Goal: Find specific page/section: Find specific page/section

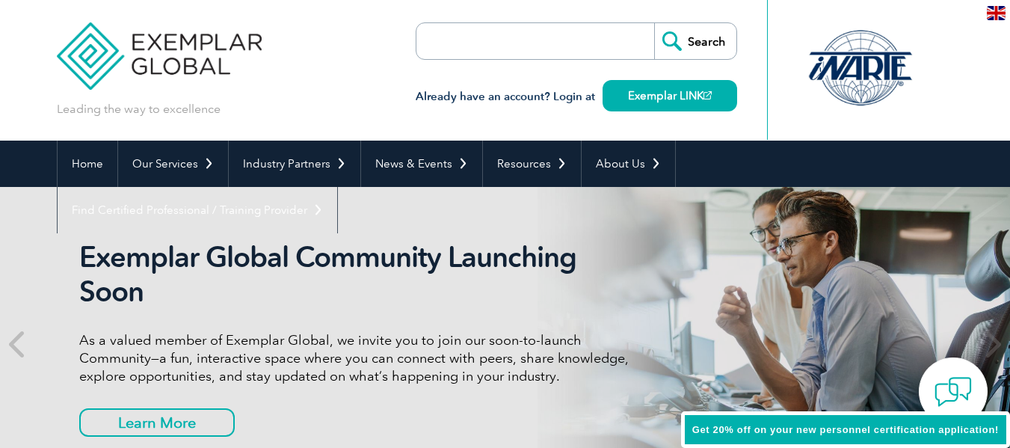
click at [520, 45] on input "search" at bounding box center [502, 41] width 157 height 36
type input "inarte"
click at [654, 23] on input "Search" at bounding box center [695, 41] width 82 height 36
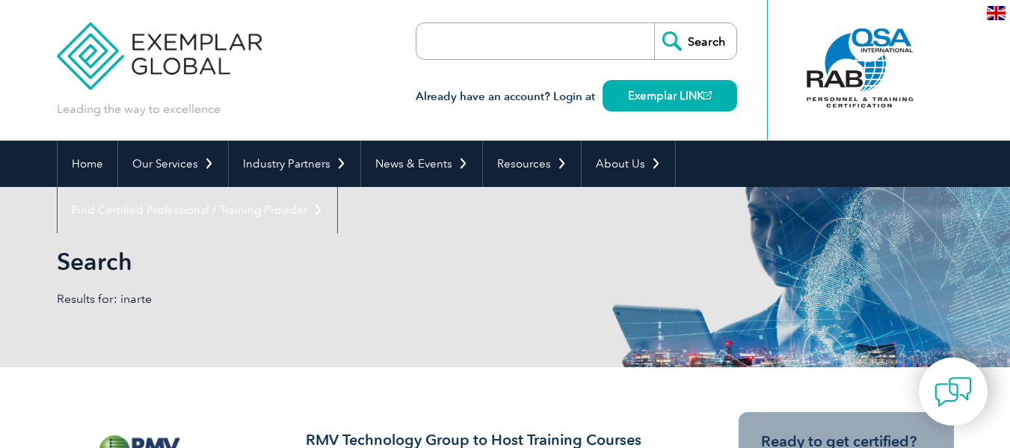
click at [551, 40] on input "search" at bounding box center [502, 41] width 157 height 36
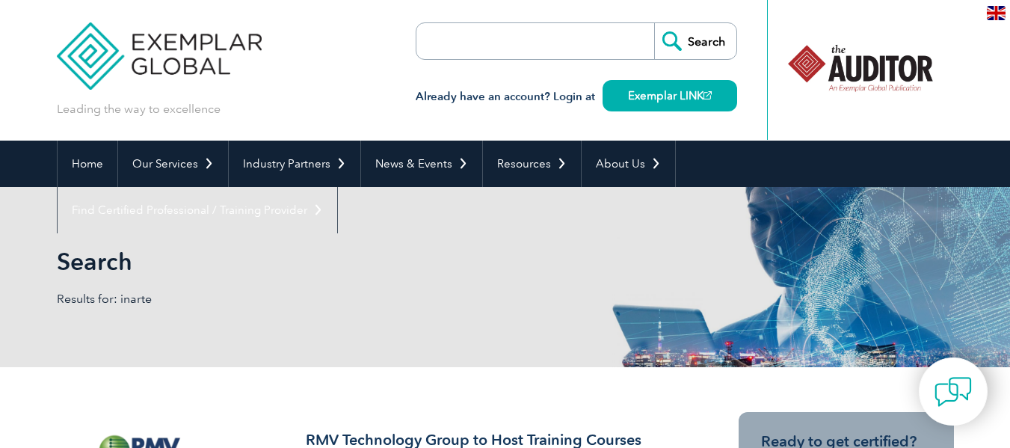
type input "m"
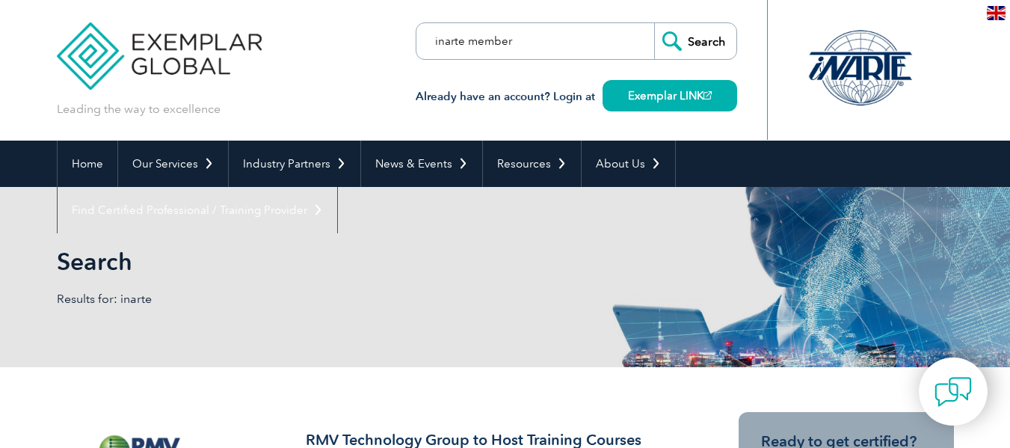
type input "inarte member"
click at [654, 23] on input "Search" at bounding box center [695, 41] width 82 height 36
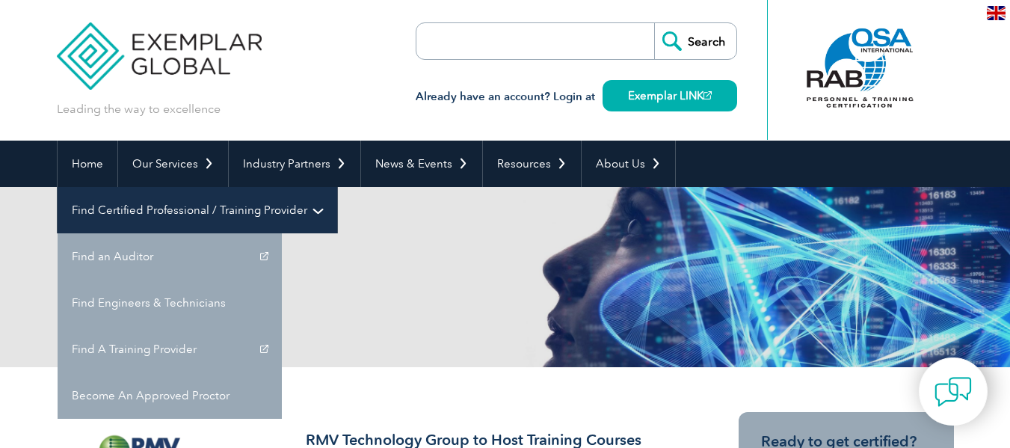
click at [337, 187] on link "Find Certified Professional / Training Provider" at bounding box center [198, 210] width 280 height 46
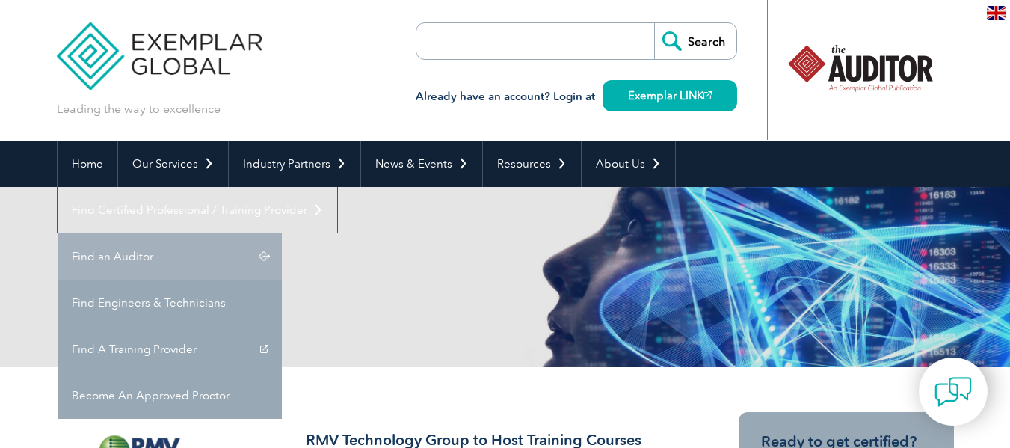
click at [282, 233] on link "Find an Auditor" at bounding box center [170, 256] width 224 height 46
